Goal: Book appointment/travel/reservation

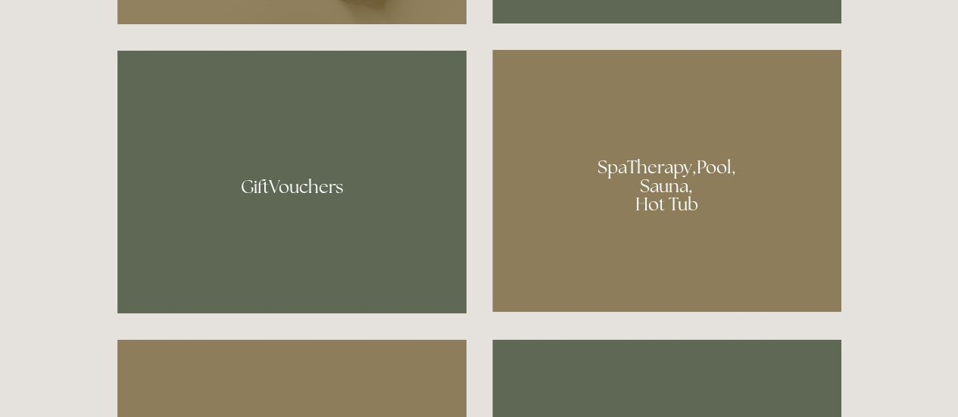
scroll to position [966, 0]
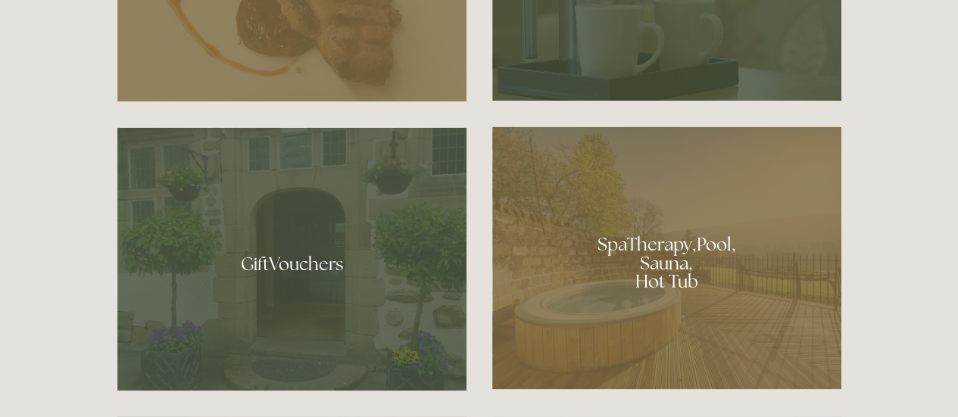
drag, startPoint x: 965, startPoint y: 23, endPoint x: 955, endPoint y: 99, distance: 76.4
click at [679, 265] on div at bounding box center [666, 257] width 349 height 263
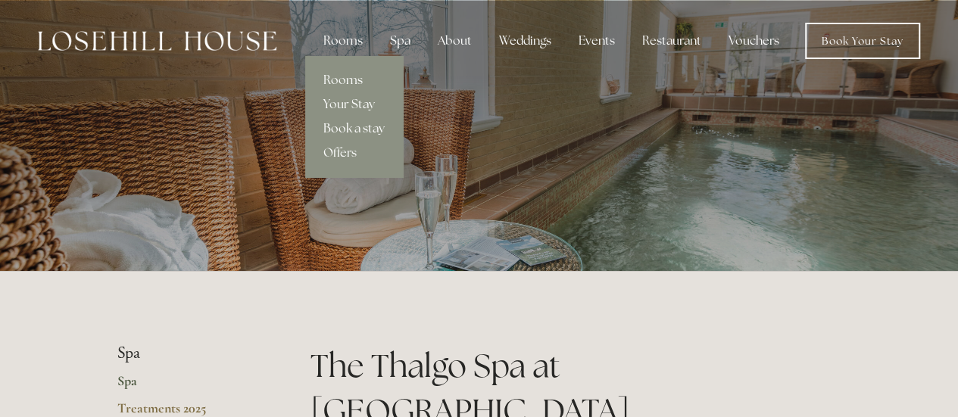
click at [345, 126] on link "Book a stay" at bounding box center [354, 129] width 98 height 24
